Goal: Navigation & Orientation: Find specific page/section

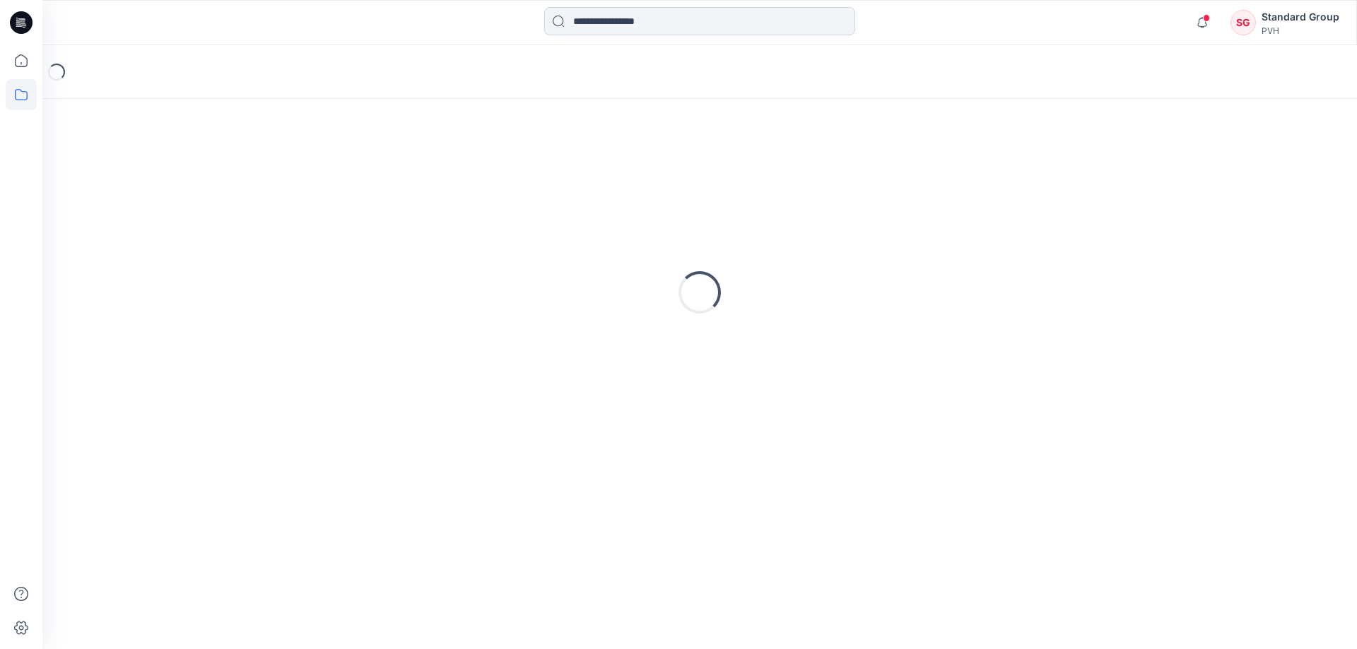
click at [670, 23] on input at bounding box center [699, 21] width 311 height 28
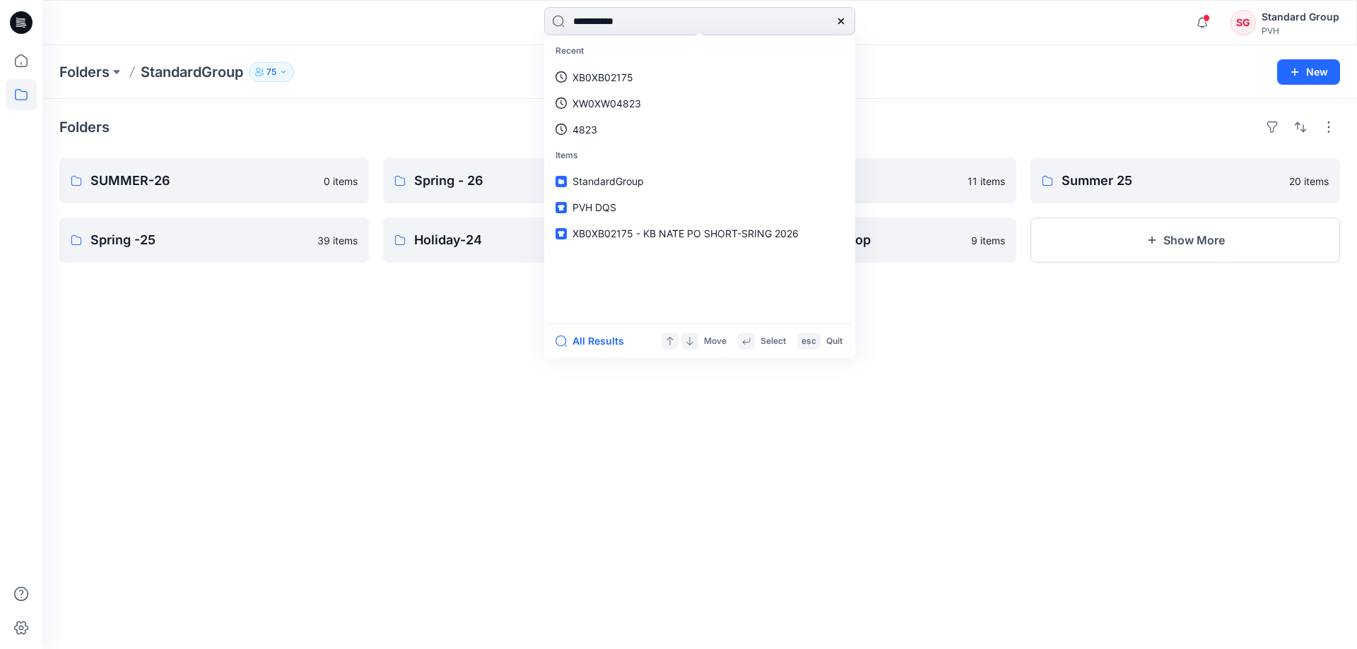
type input "**********"
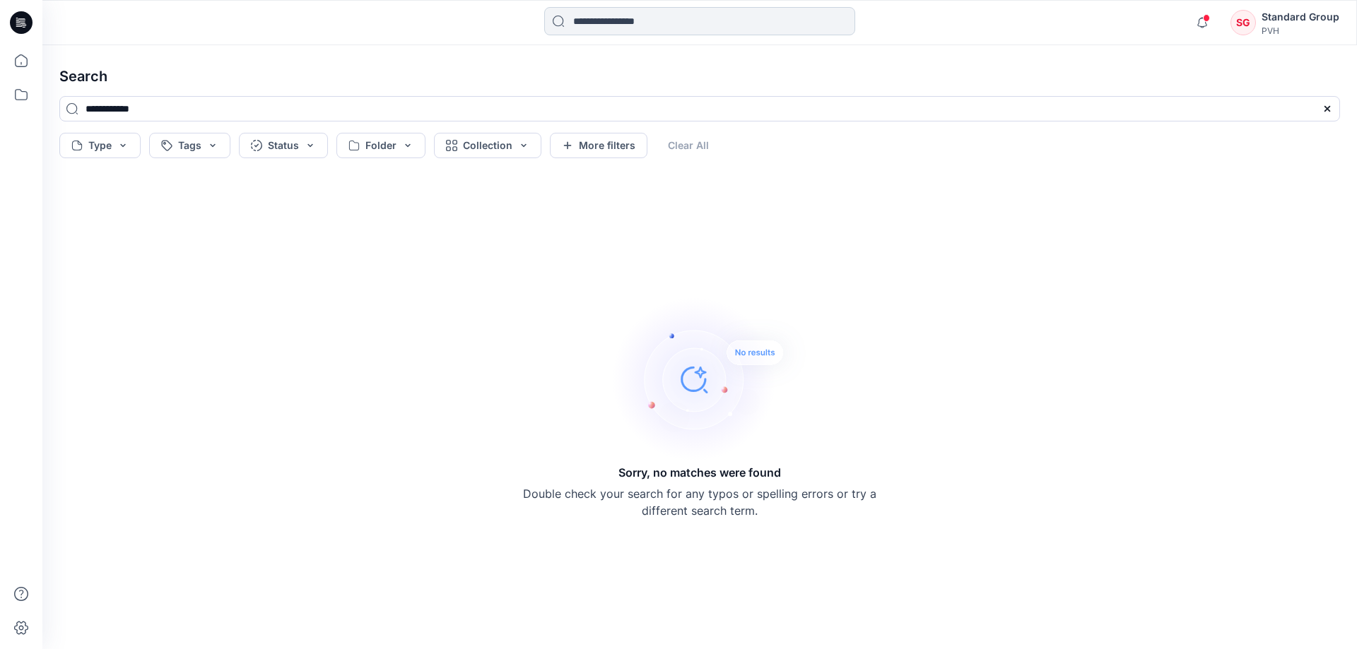
click at [623, 25] on input at bounding box center [699, 21] width 311 height 28
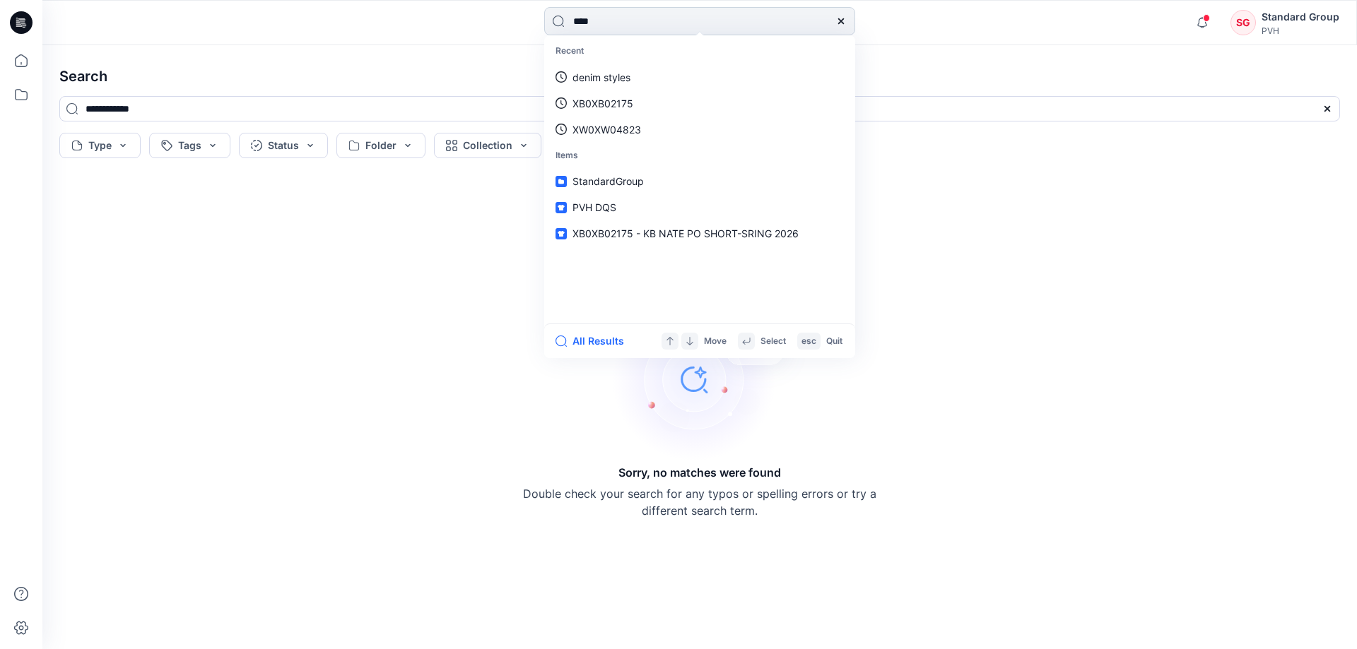
type input "*****"
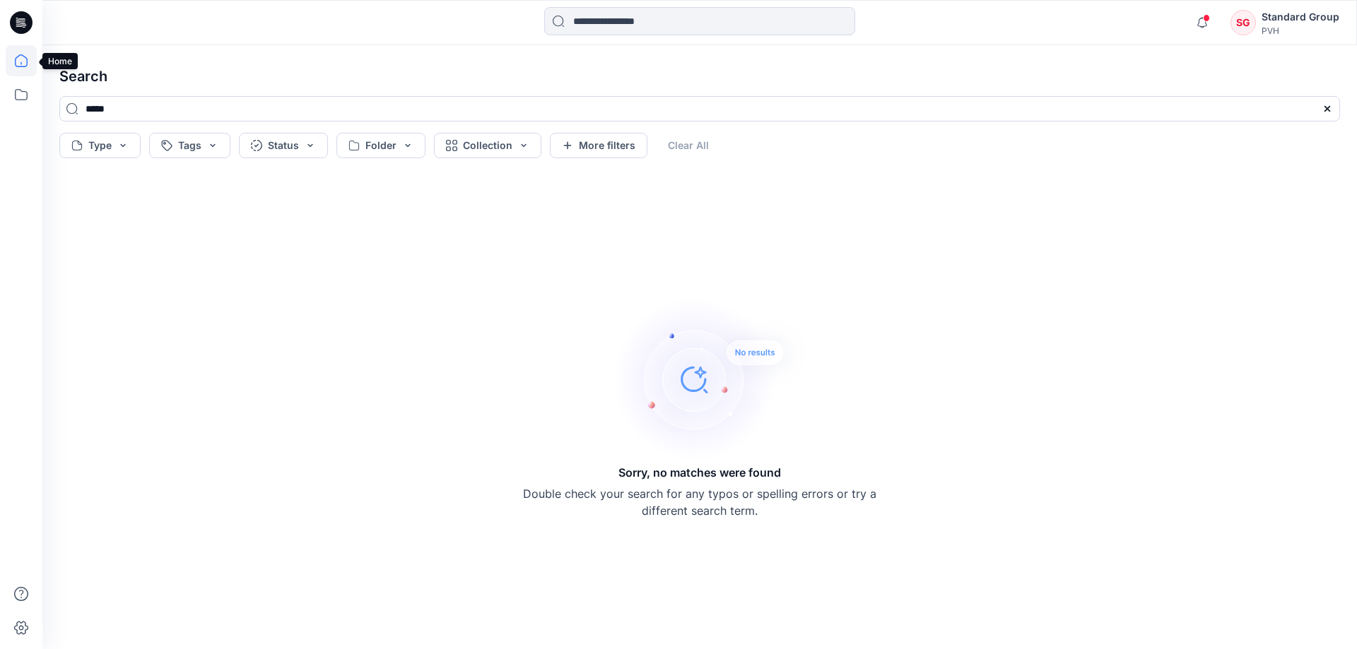
click at [20, 61] on icon at bounding box center [21, 60] width 31 height 31
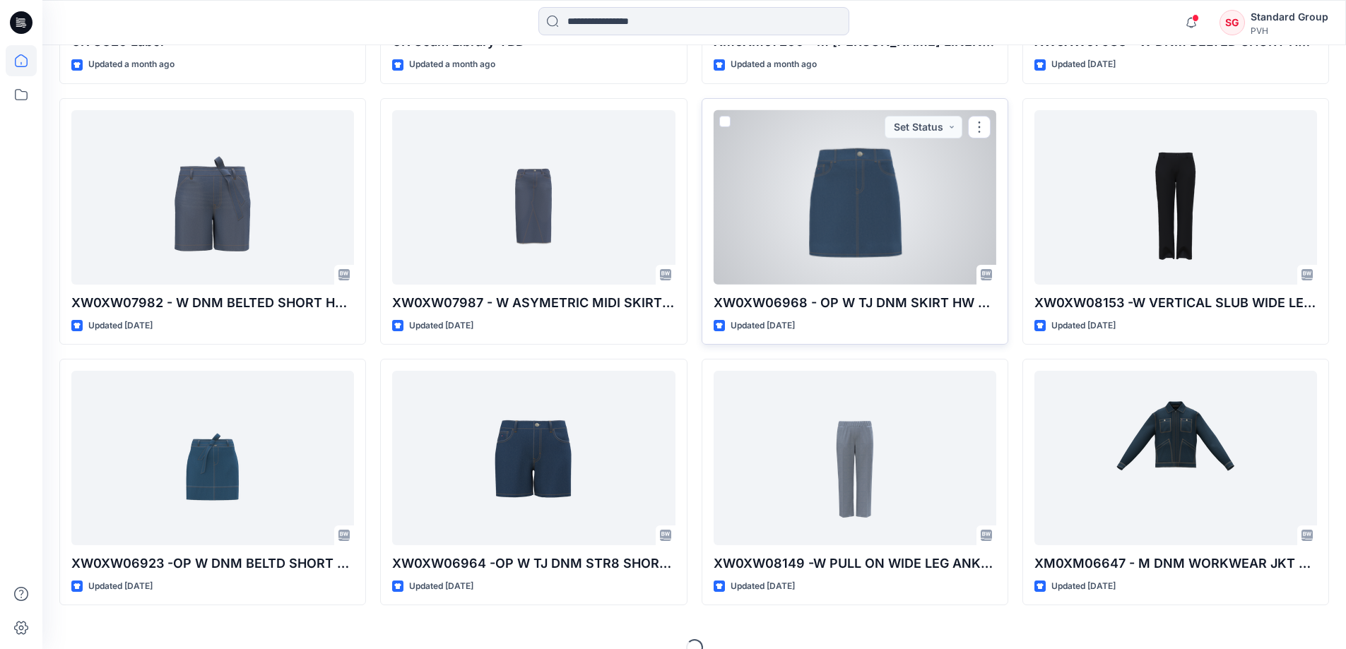
scroll to position [1458, 0]
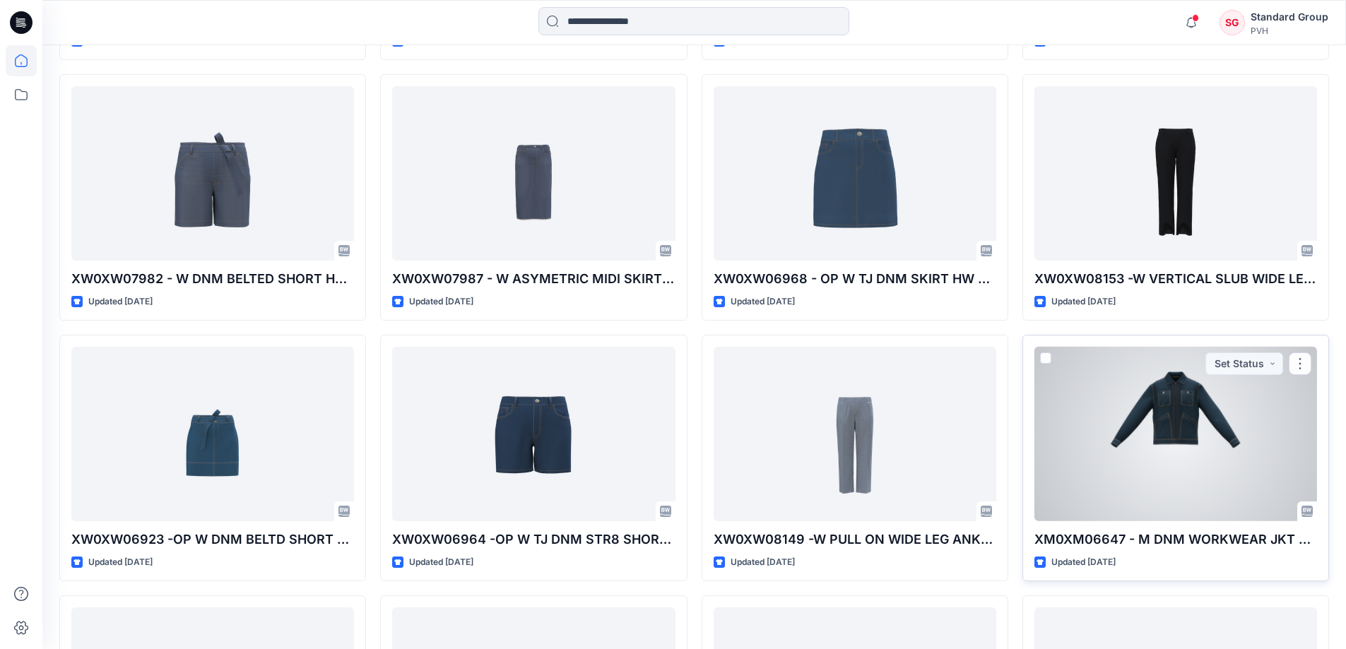
click at [1206, 448] on div at bounding box center [1176, 434] width 283 height 175
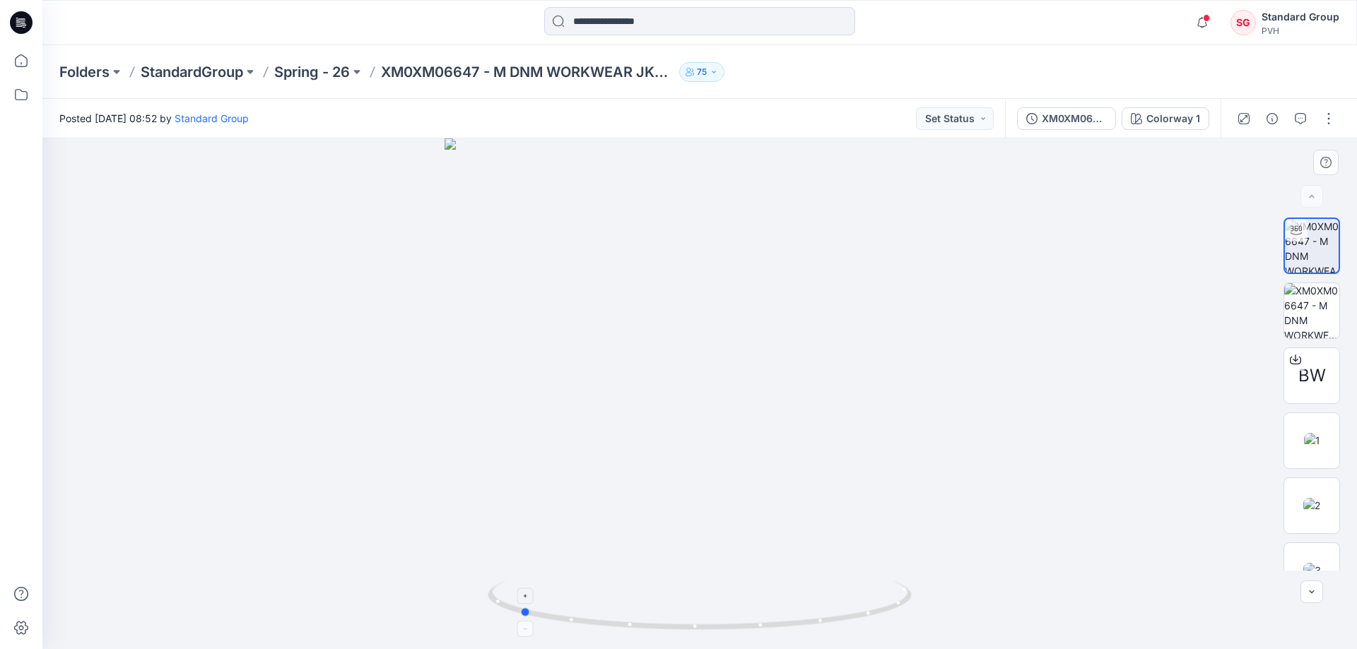
drag, startPoint x: 845, startPoint y: 626, endPoint x: 665, endPoint y: 613, distance: 180.7
click at [665, 613] on icon at bounding box center [702, 607] width 428 height 53
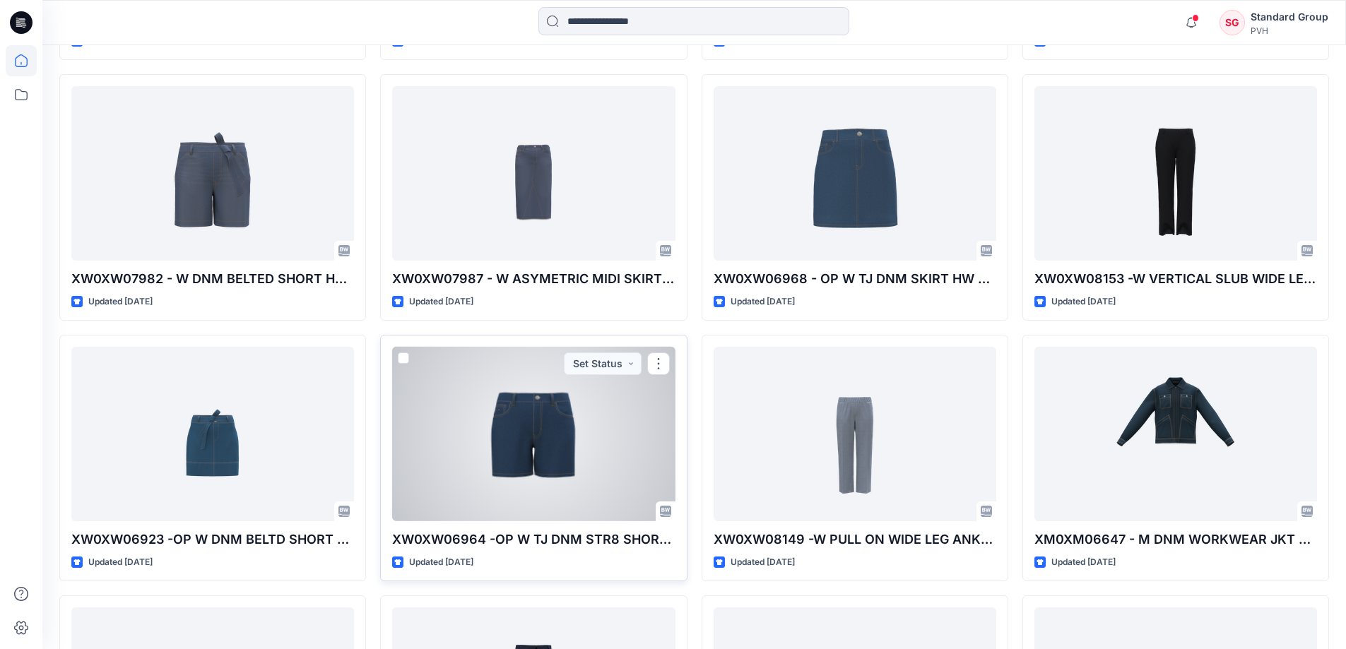
click at [520, 435] on div at bounding box center [533, 434] width 283 height 175
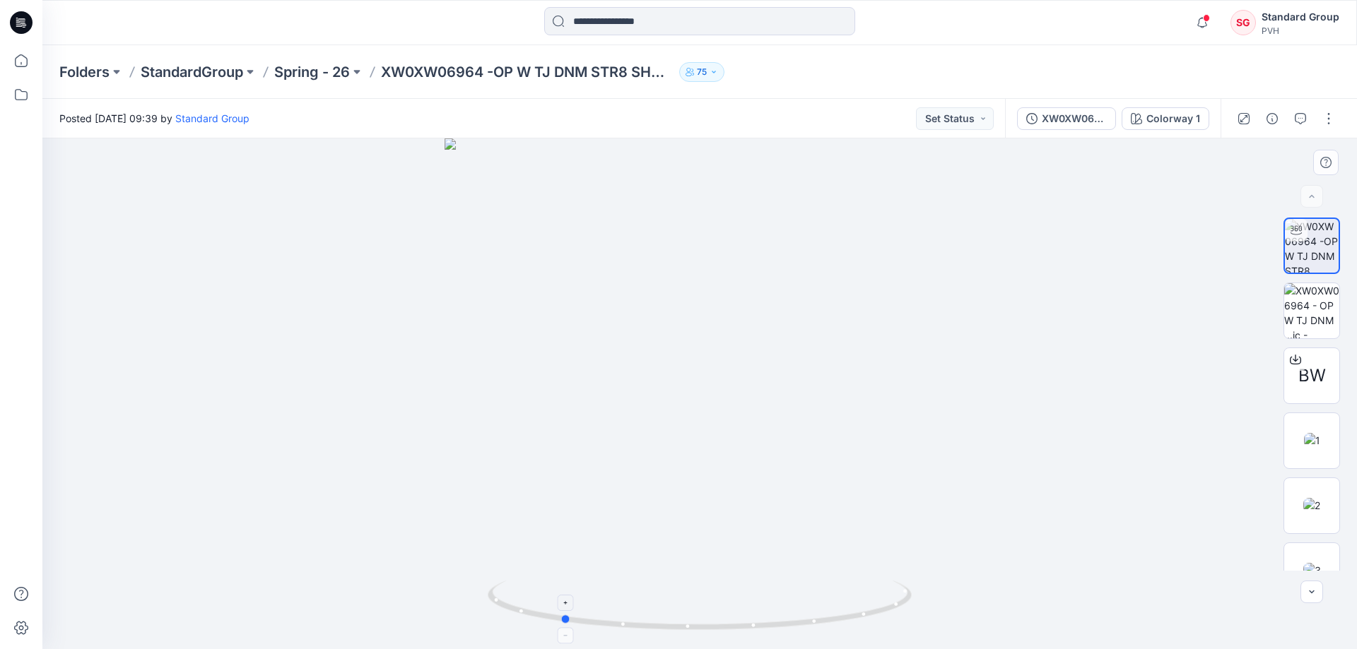
drag, startPoint x: 768, startPoint y: 636, endPoint x: 630, endPoint y: 618, distance: 139.6
click at [630, 618] on div at bounding box center [699, 394] width 1314 height 511
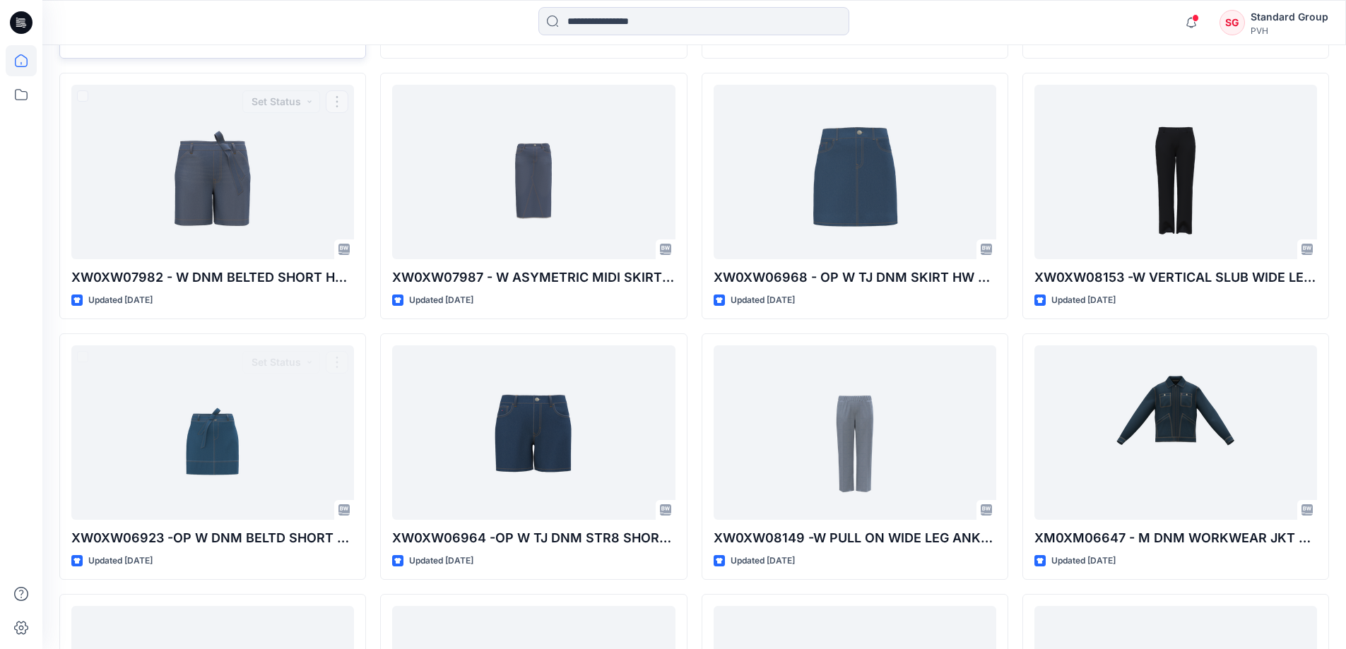
scroll to position [1252, 0]
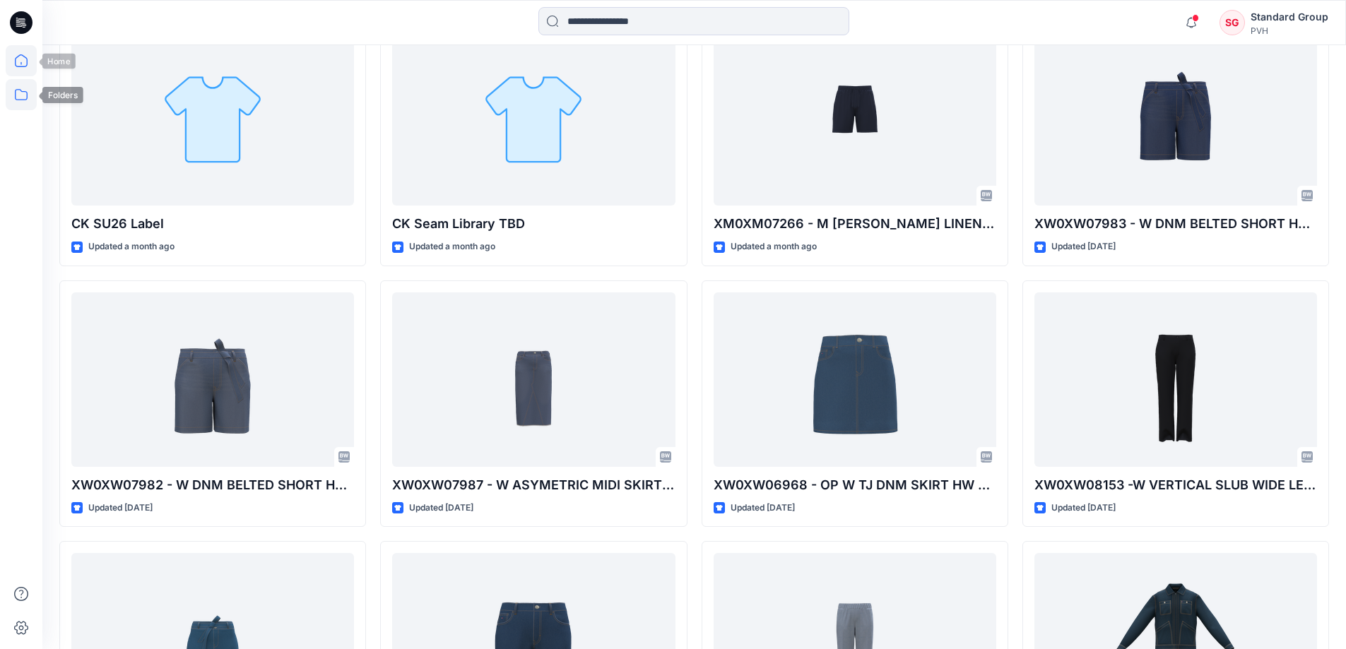
click at [23, 99] on icon at bounding box center [21, 94] width 31 height 31
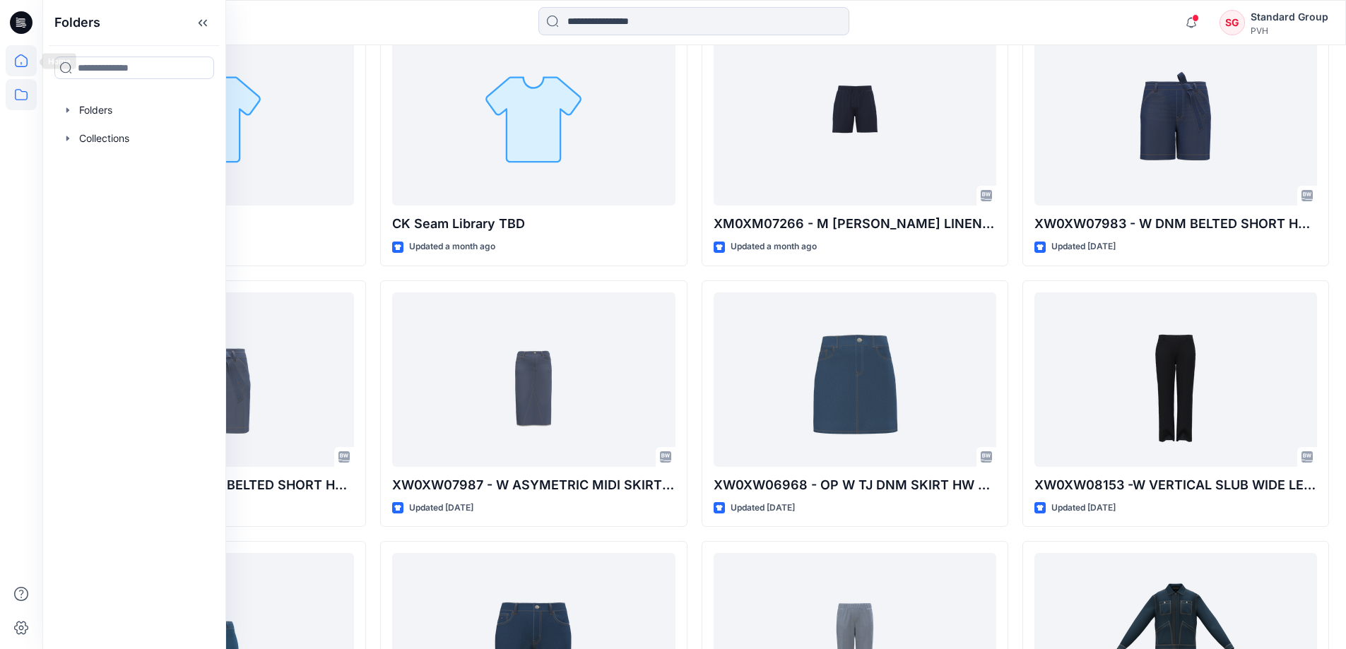
click at [23, 61] on icon at bounding box center [21, 60] width 31 height 31
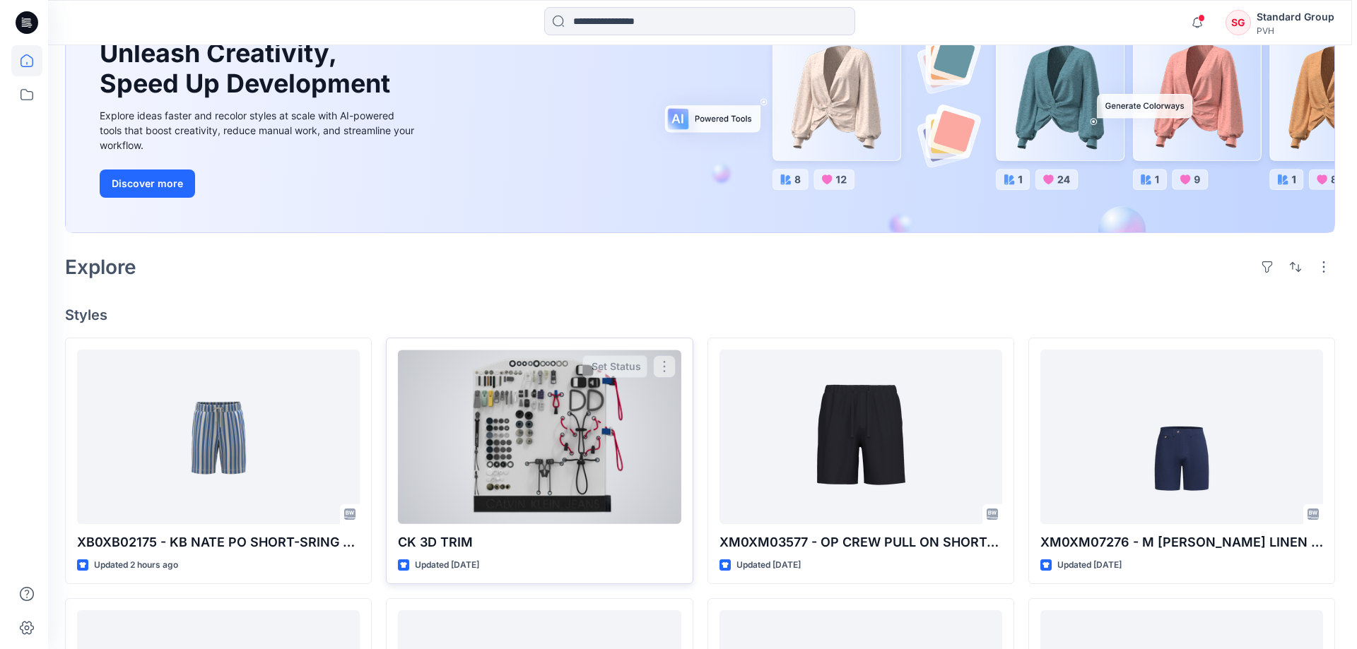
scroll to position [0, 0]
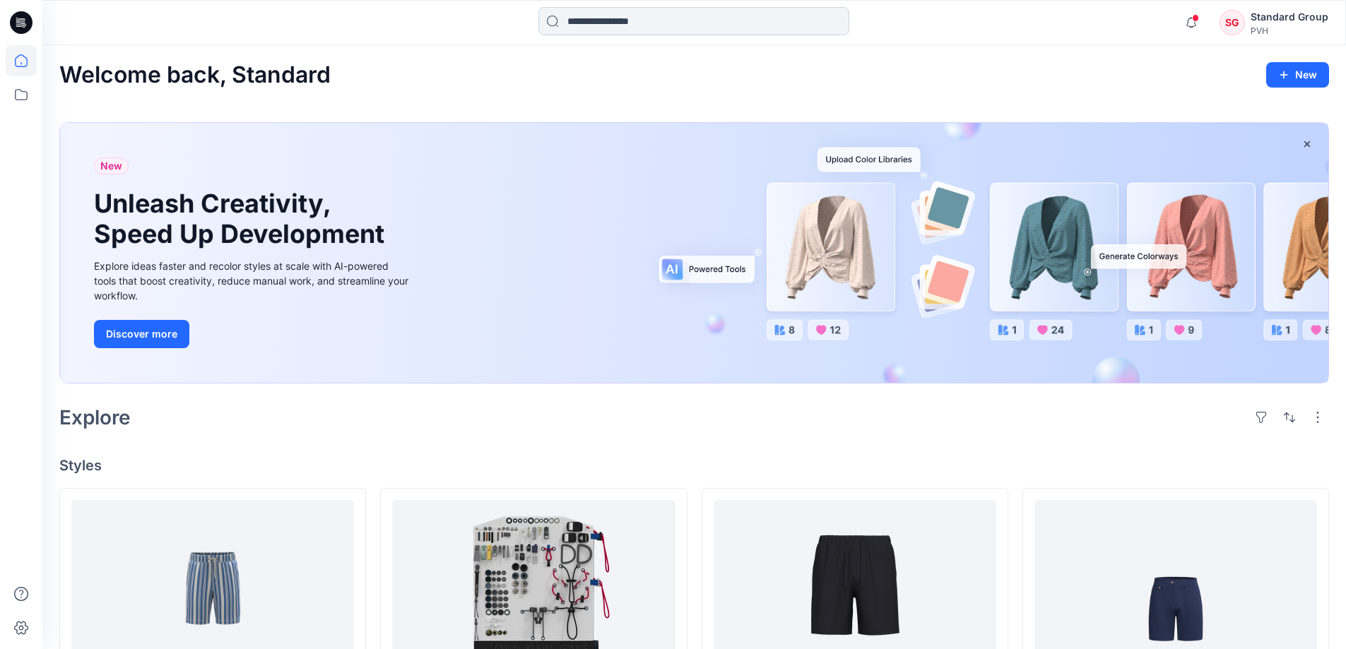
click at [614, 24] on input at bounding box center [694, 21] width 311 height 28
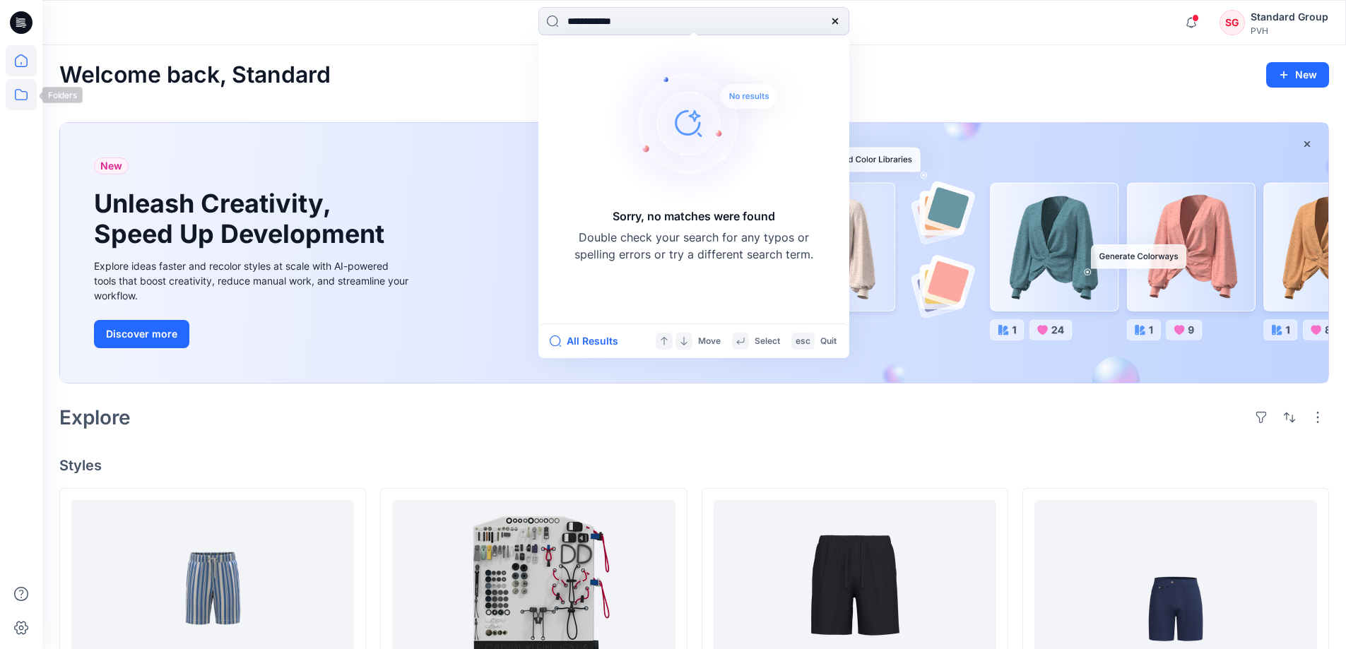
type input "**********"
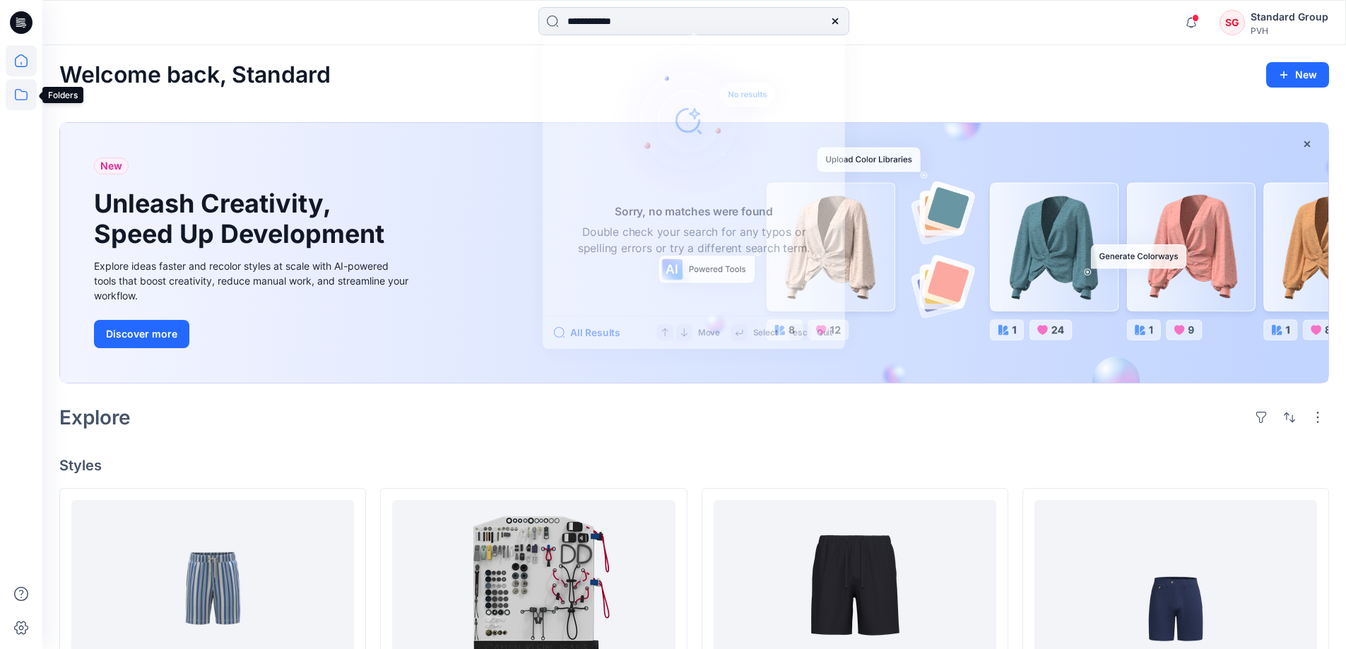
click at [30, 98] on icon at bounding box center [21, 94] width 31 height 31
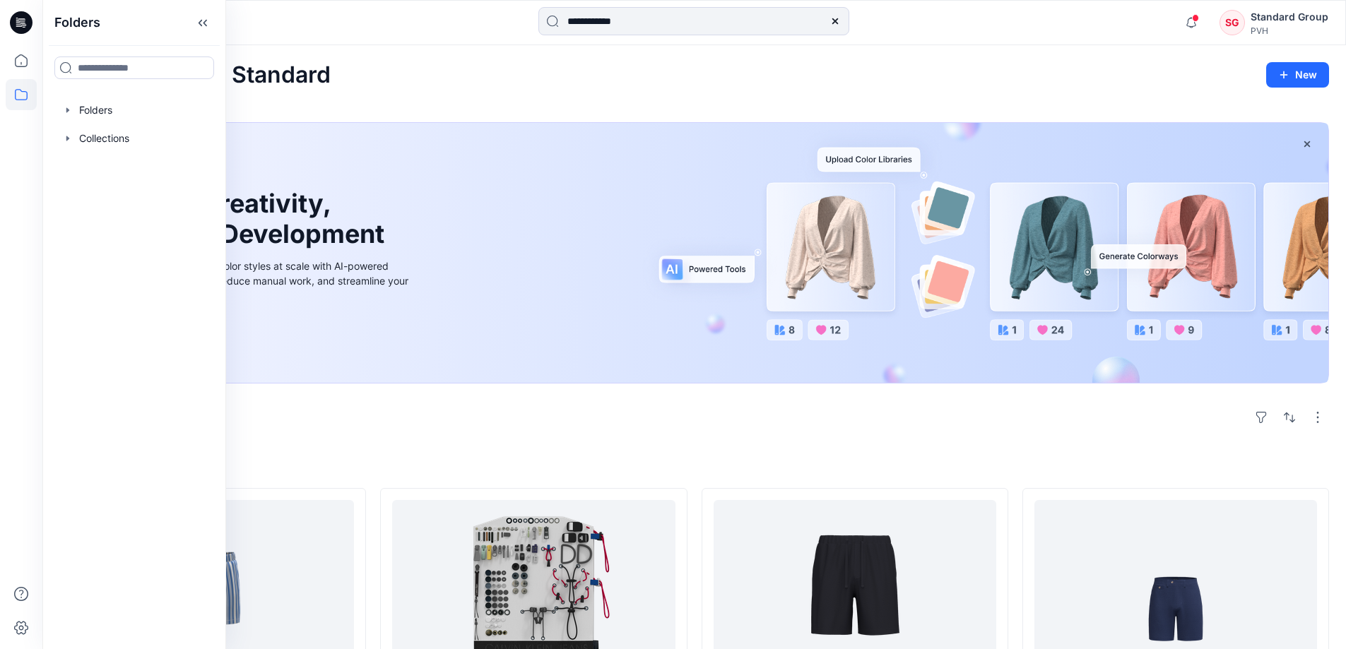
click at [20, 17] on icon at bounding box center [21, 22] width 23 height 23
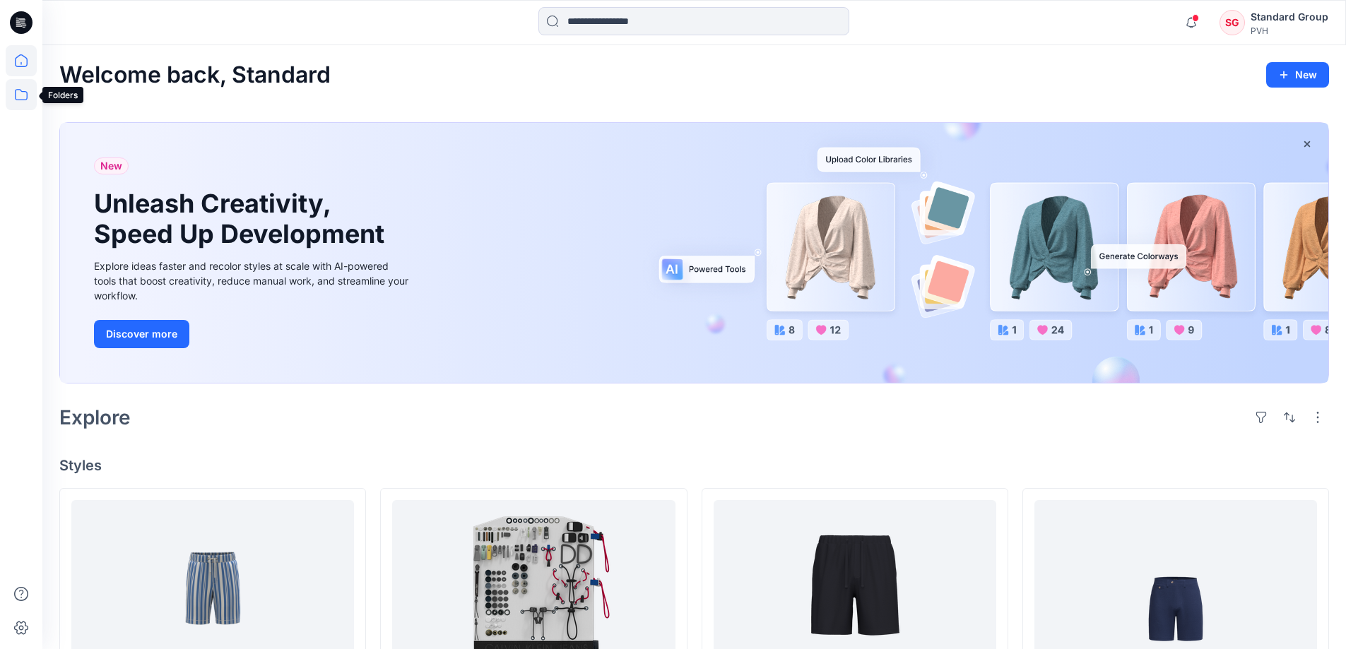
click at [18, 95] on icon at bounding box center [21, 94] width 31 height 31
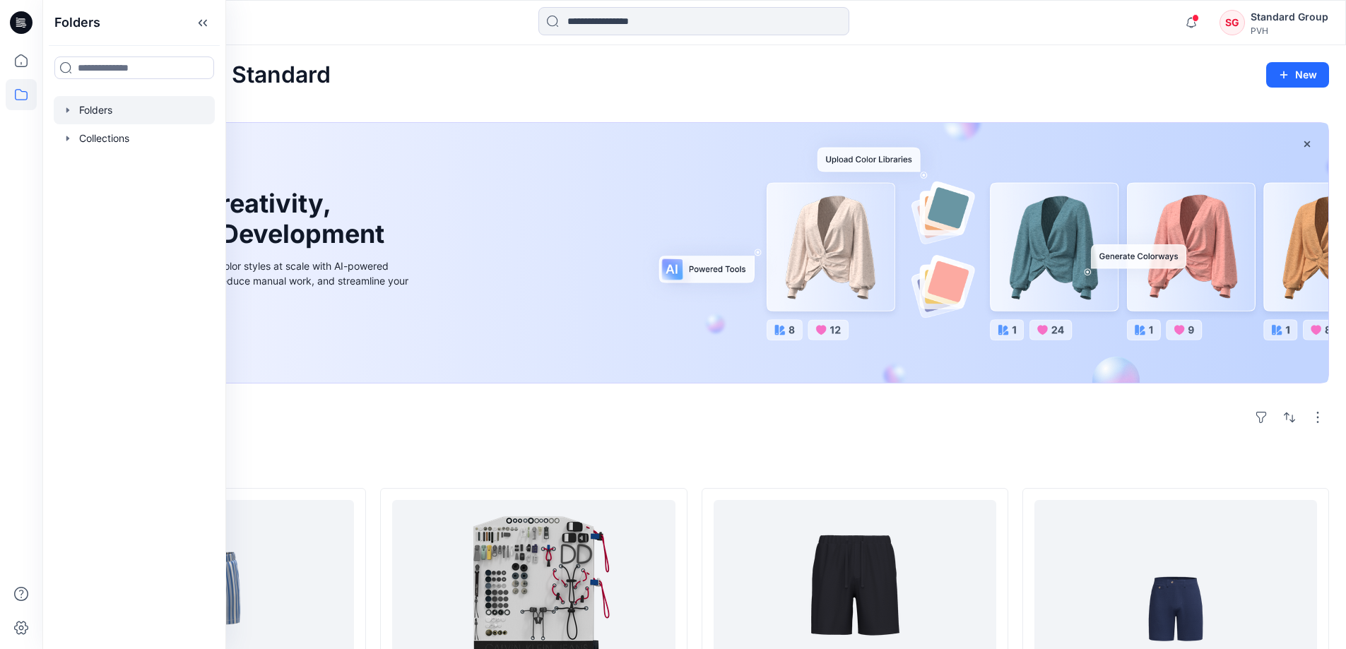
click at [88, 110] on div at bounding box center [134, 110] width 161 height 28
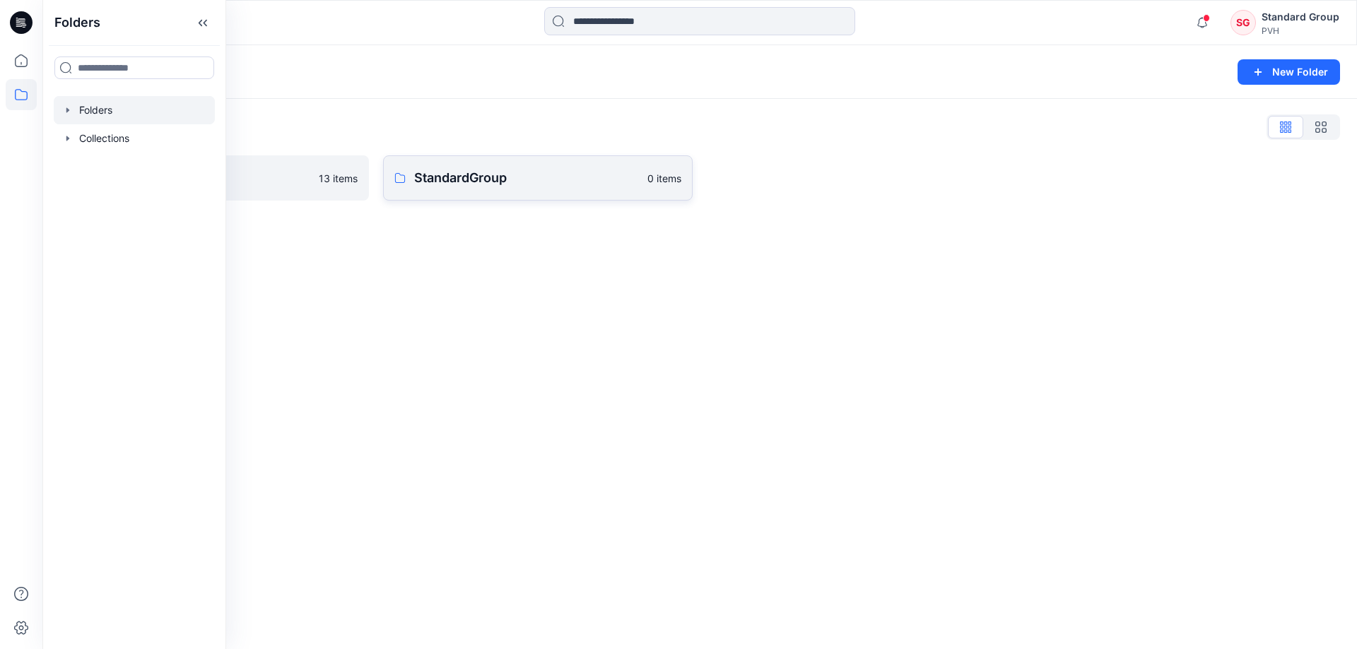
click at [489, 175] on p "StandardGroup" at bounding box center [526, 178] width 225 height 20
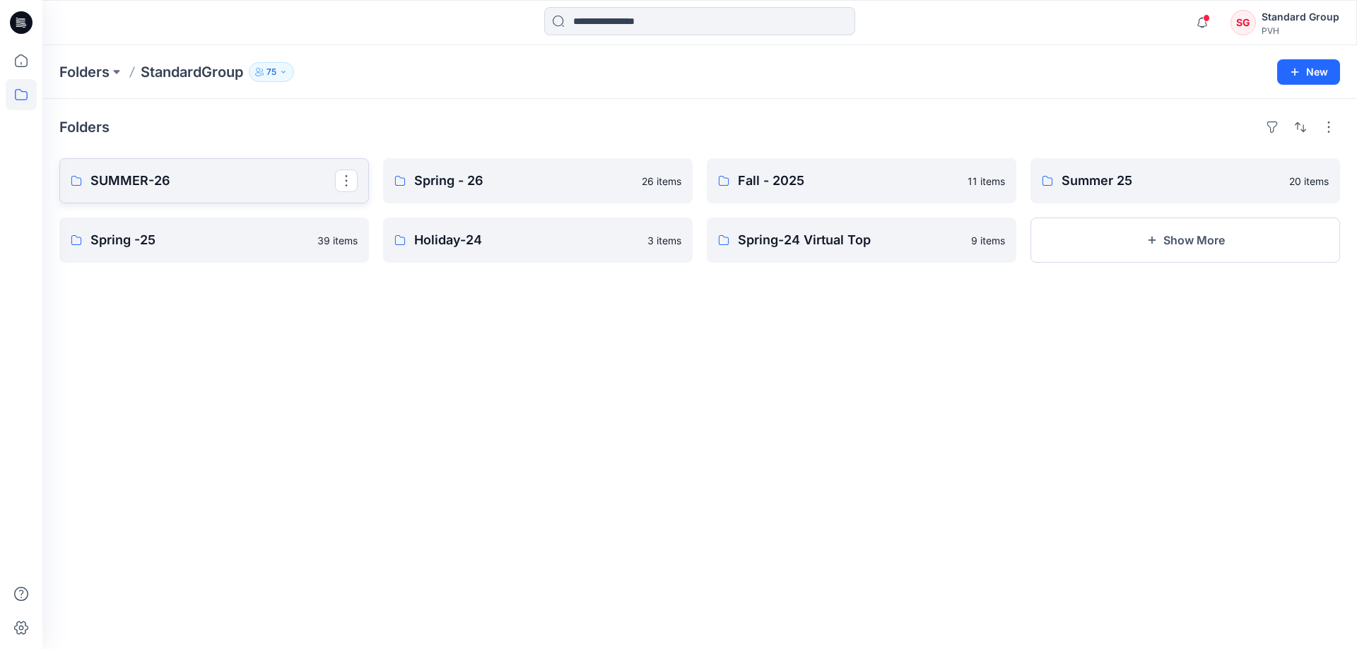
click at [236, 182] on p "SUMMER-26" at bounding box center [212, 181] width 245 height 20
